Goal: Information Seeking & Learning: Learn about a topic

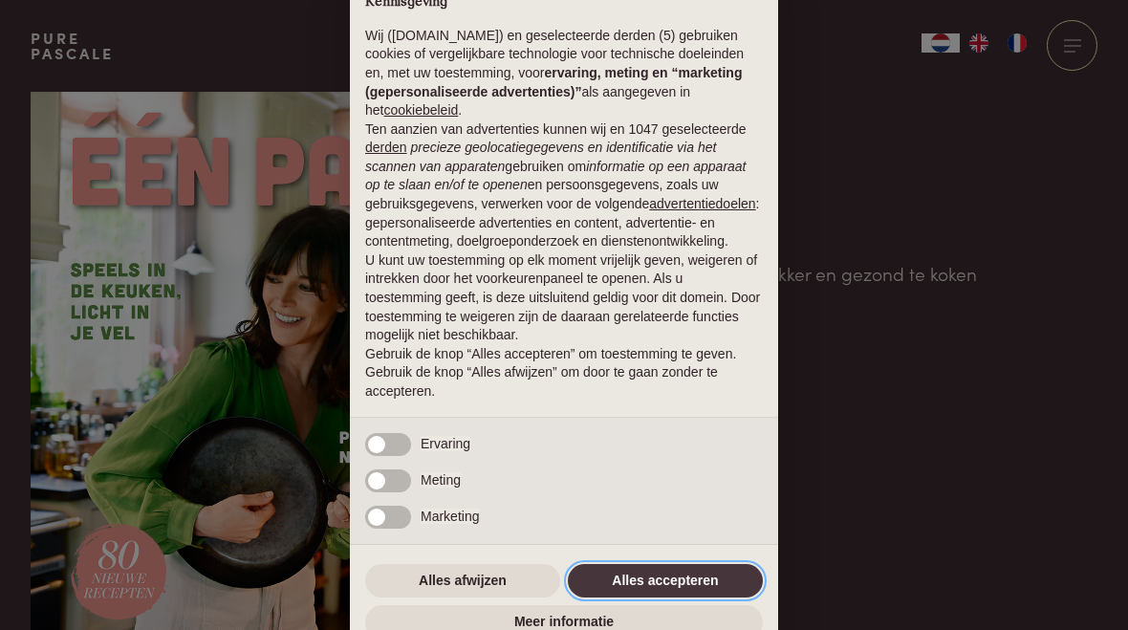
click at [658, 589] on button "Alles accepteren" at bounding box center [665, 581] width 195 height 34
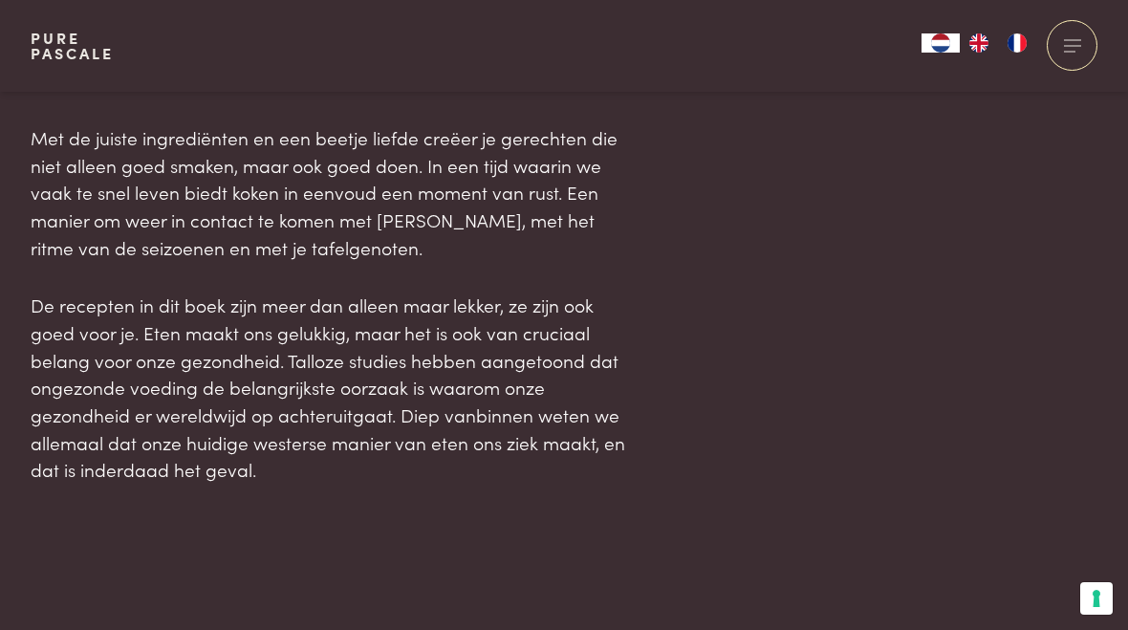
scroll to position [1329, 0]
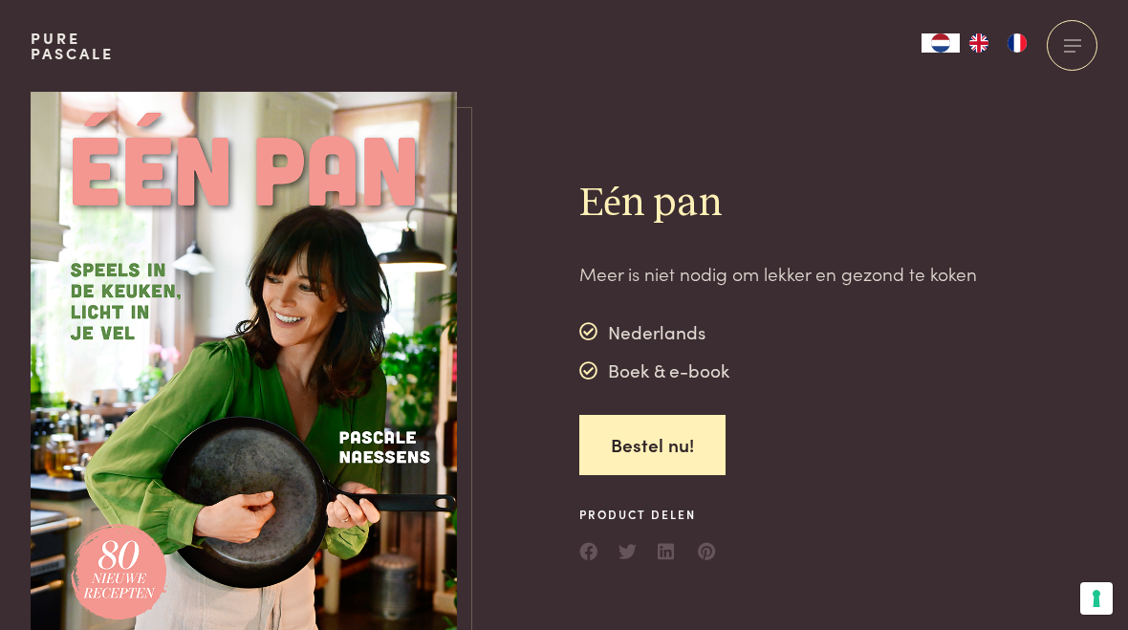
click at [1083, 53] on div at bounding box center [1072, 45] width 51 height 51
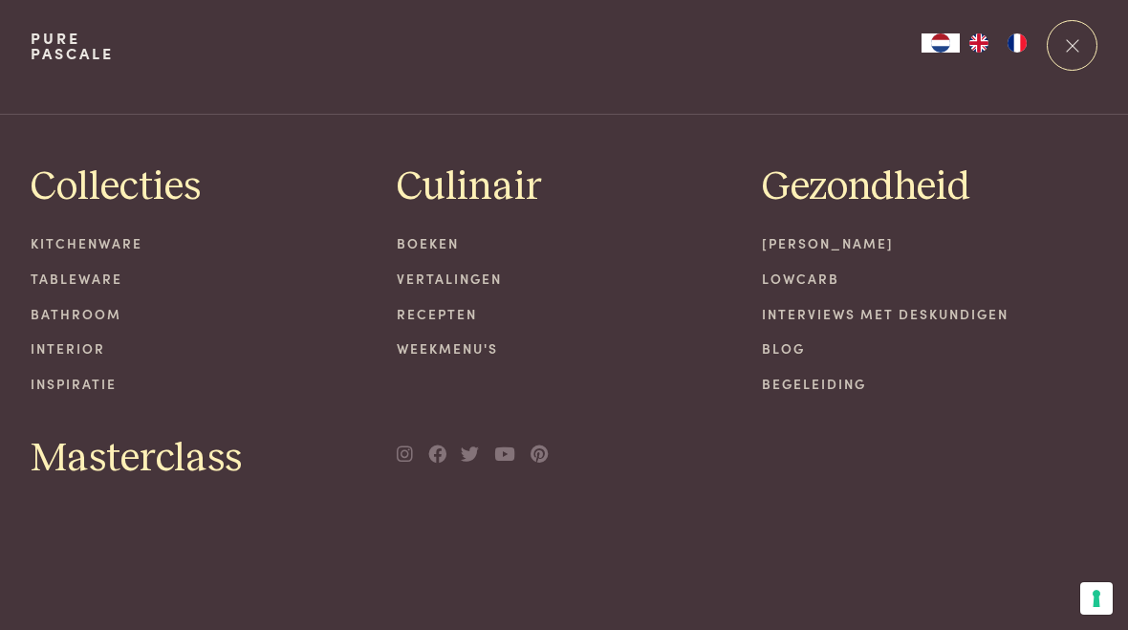
click at [465, 319] on link "Recepten" at bounding box center [564, 314] width 335 height 20
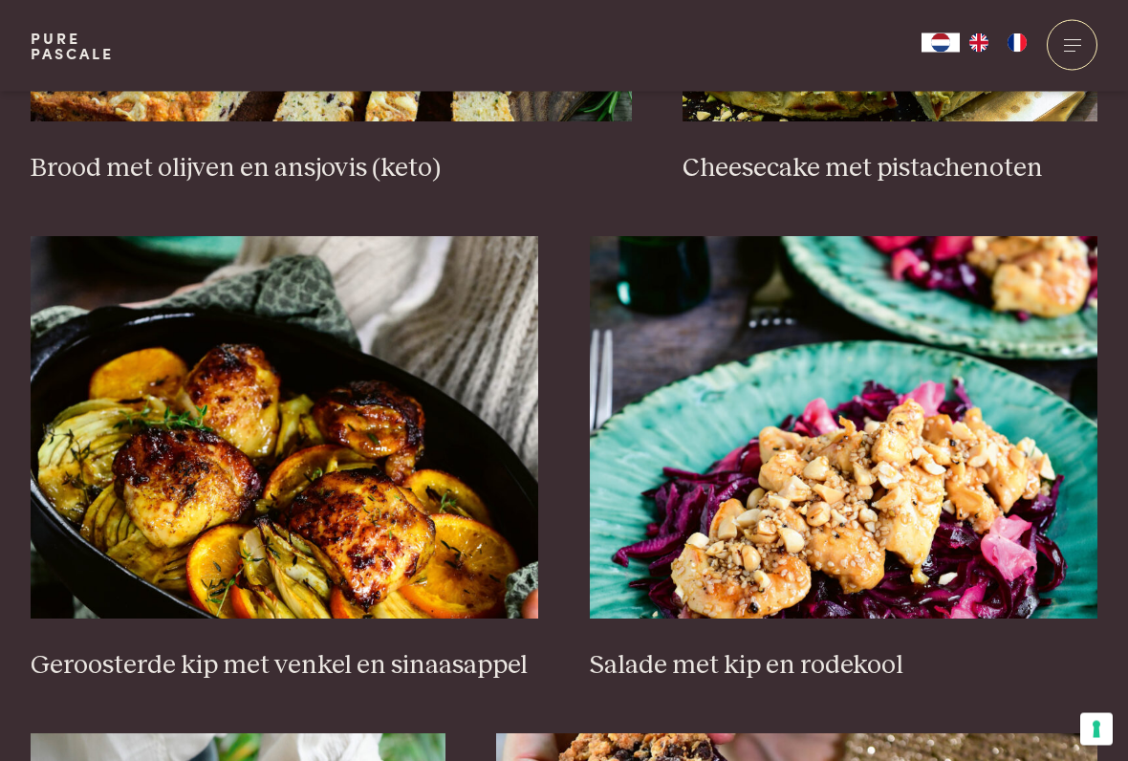
scroll to position [2097, 0]
click at [772, 527] on img at bounding box center [844, 427] width 509 height 382
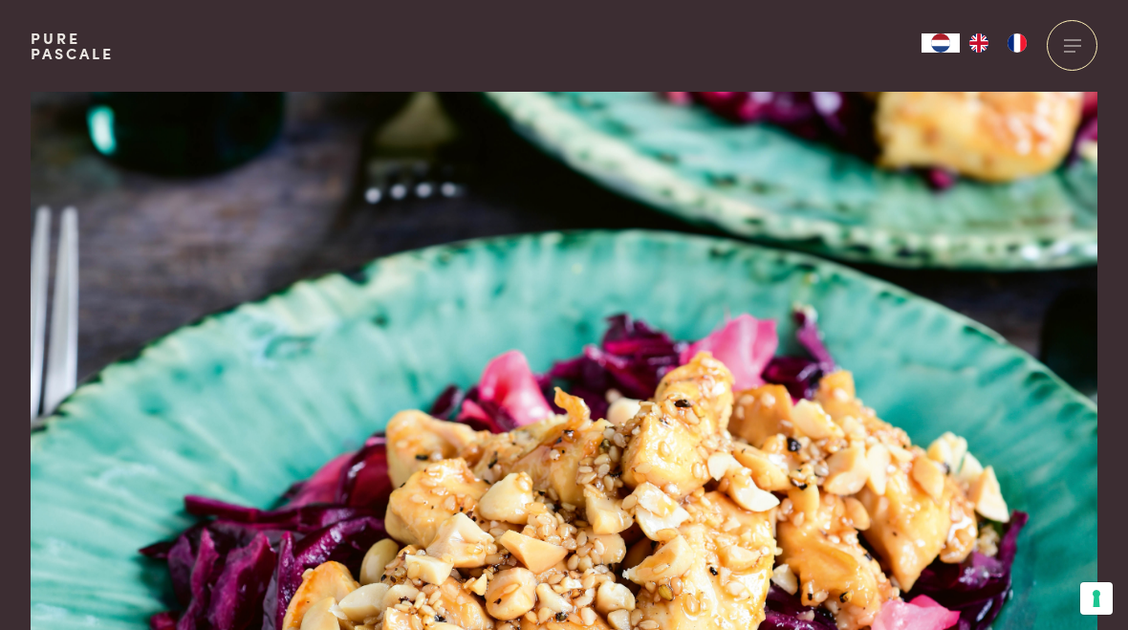
click at [869, 361] on img at bounding box center [564, 412] width 1067 height 640
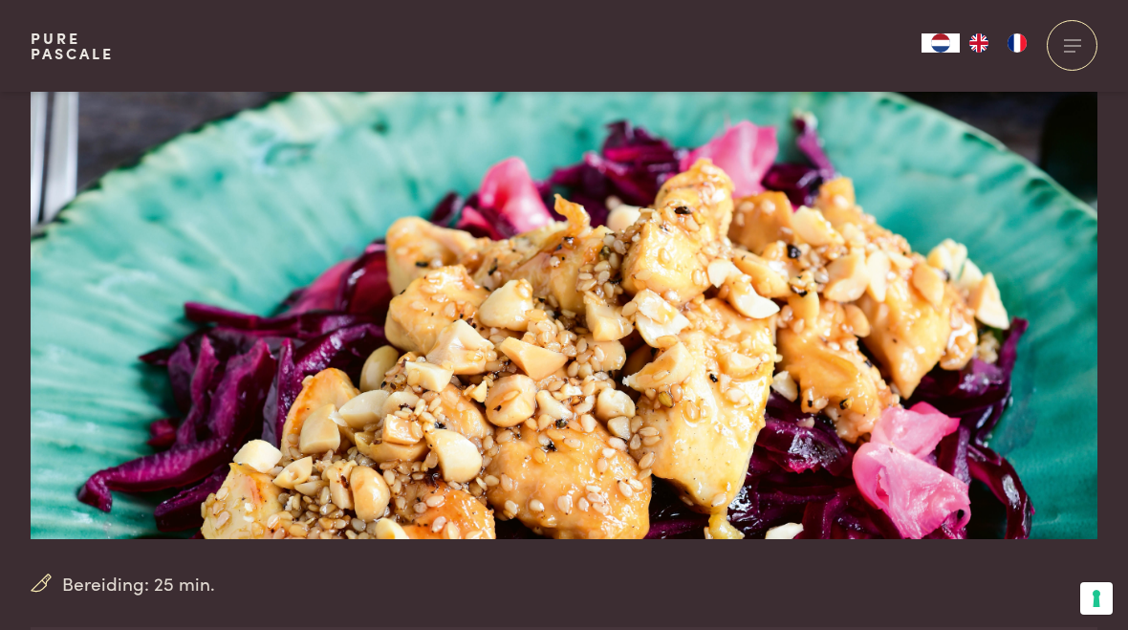
scroll to position [184, 0]
